Goal: Navigation & Orientation: Find specific page/section

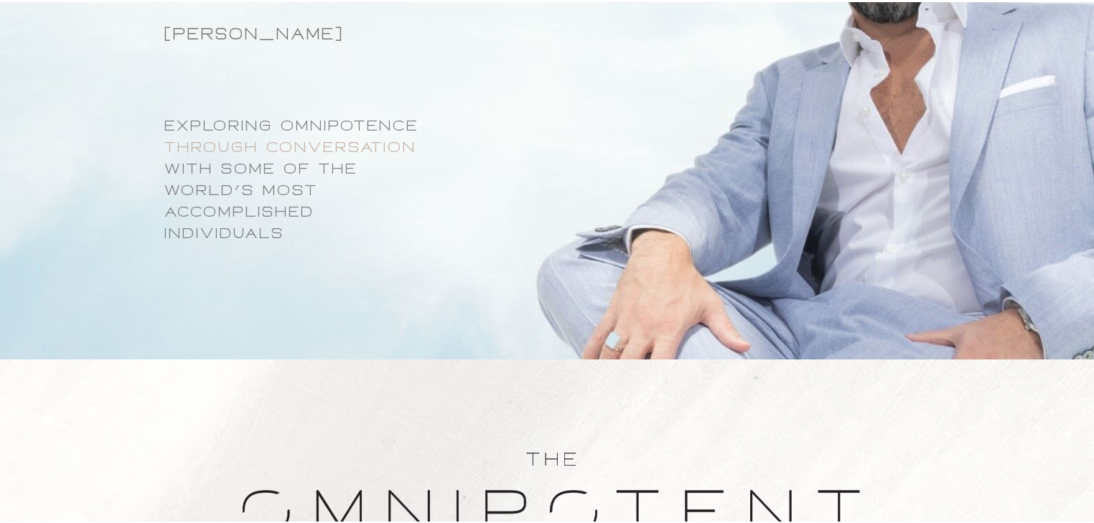
scroll to position [1149, 0]
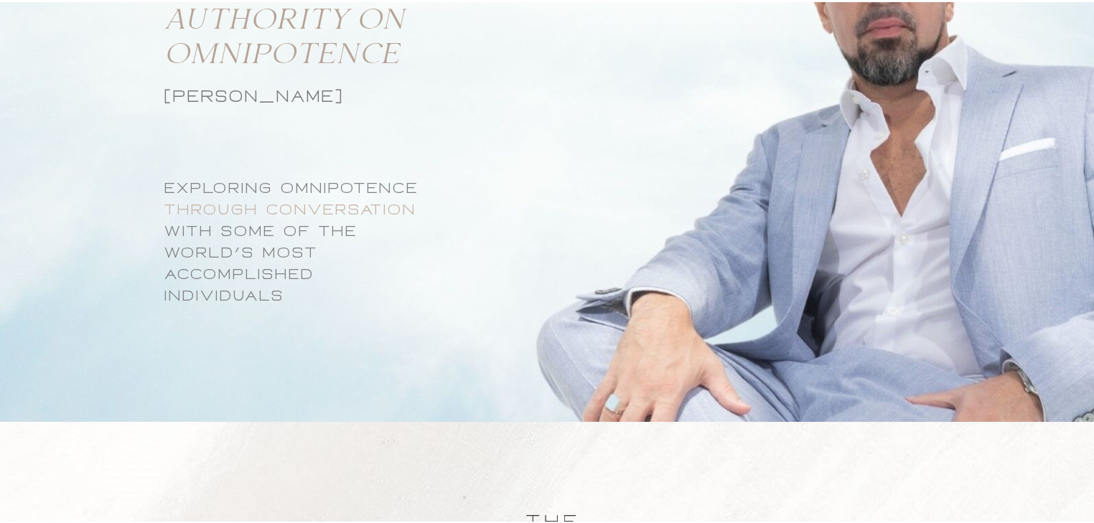
click at [314, 227] on div "EXPLORING OMNIPOTENCE Through conversation with some oF thE world’s most accomp…" at bounding box center [328, 240] width 445 height 129
click at [330, 190] on div "EXPLORING OMNIPOTENCE Through conversation with some oF thE world’s most accomp…" at bounding box center [328, 240] width 445 height 129
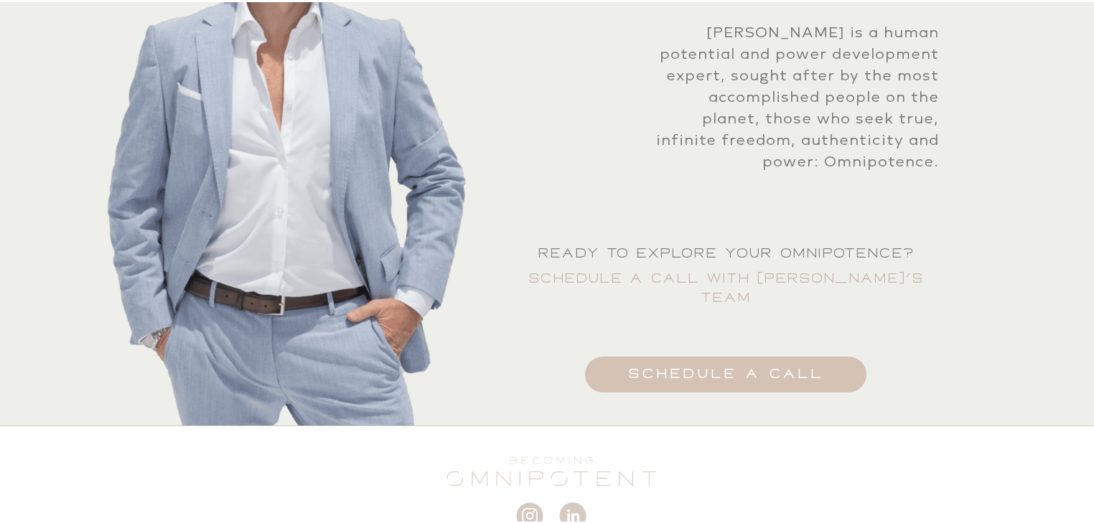
scroll to position [3822, 0]
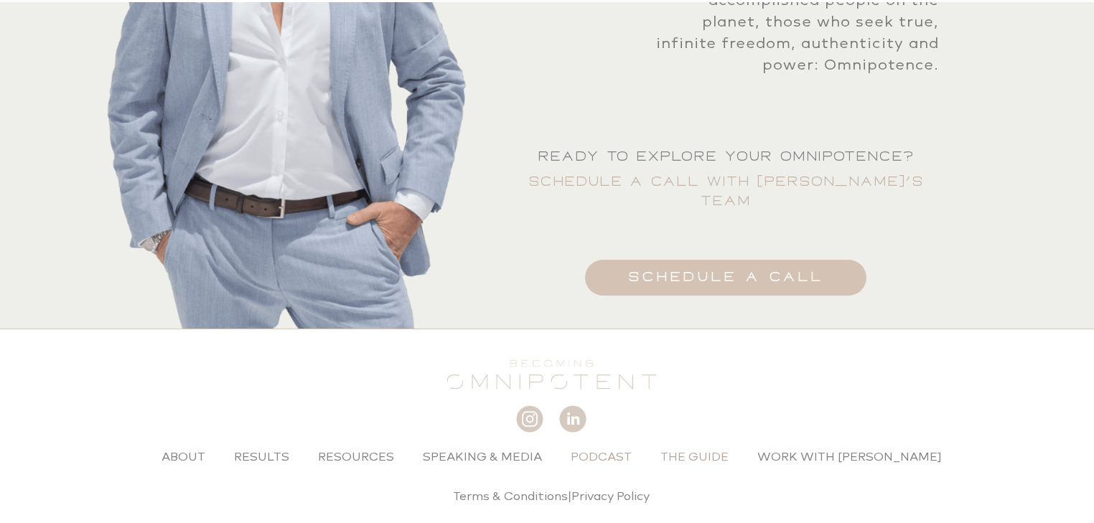
click at [705, 439] on link "The Guide" at bounding box center [694, 455] width 97 height 33
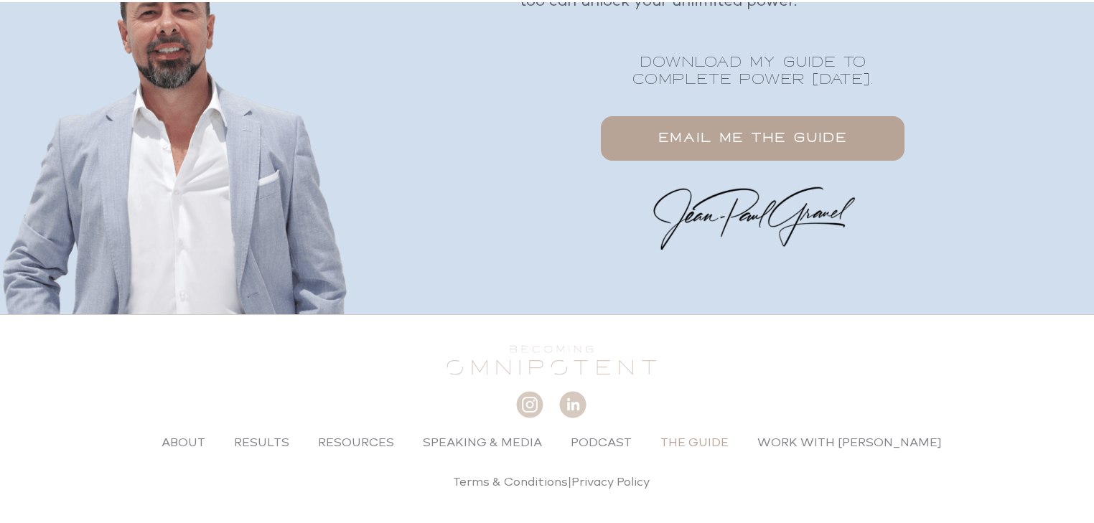
scroll to position [2377, 0]
